Goal: Browse casually

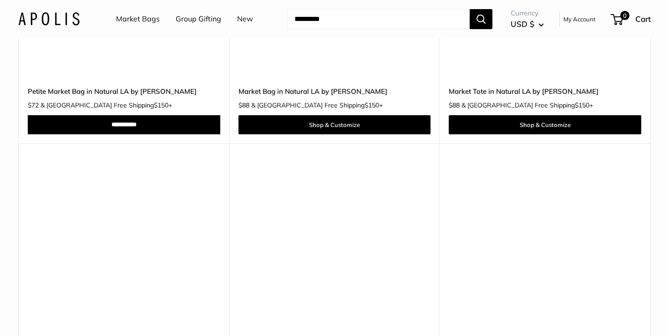
scroll to position [4106, 0]
